Goal: Find specific page/section: Find specific page/section

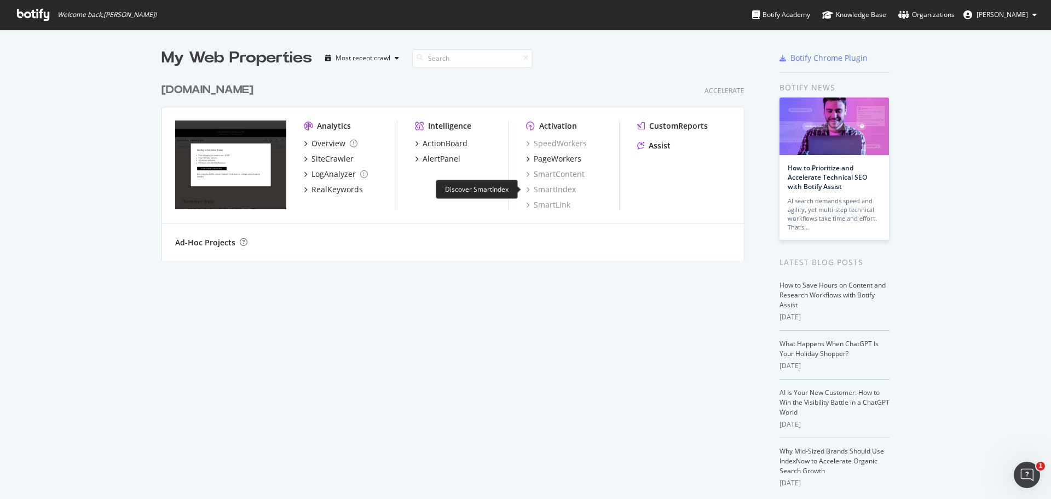
click at [559, 190] on div "SmartIndex" at bounding box center [551, 189] width 50 height 11
